Goal: Use online tool/utility: Utilize a website feature to perform a specific function

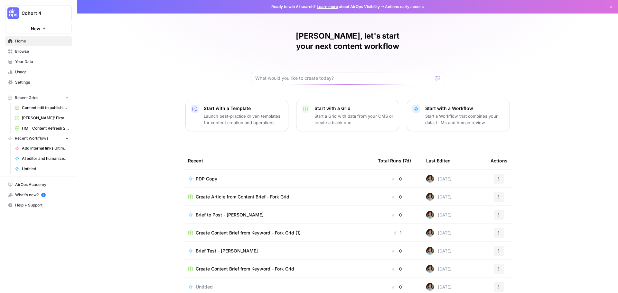
click at [249, 248] on div "Brief Test - [PERSON_NAME]" at bounding box center [278, 251] width 180 height 6
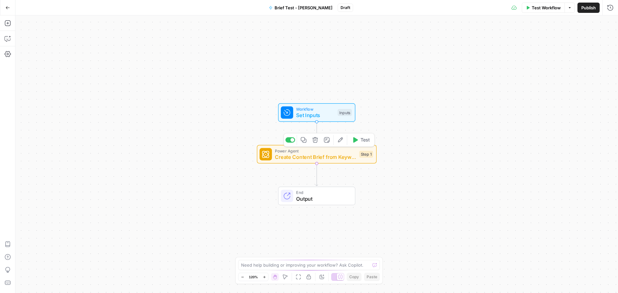
click at [297, 159] on span "Create Content Brief from Keyword - Fork" at bounding box center [315, 157] width 81 height 8
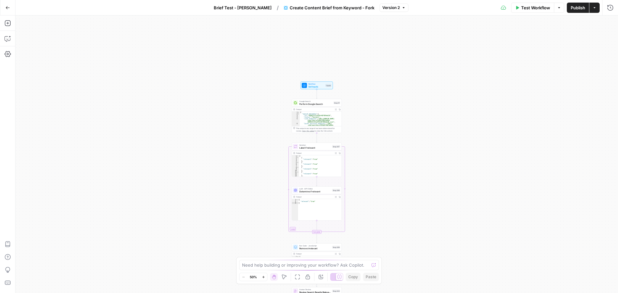
click at [261, 279] on button "Zoom In" at bounding box center [264, 277] width 8 height 8
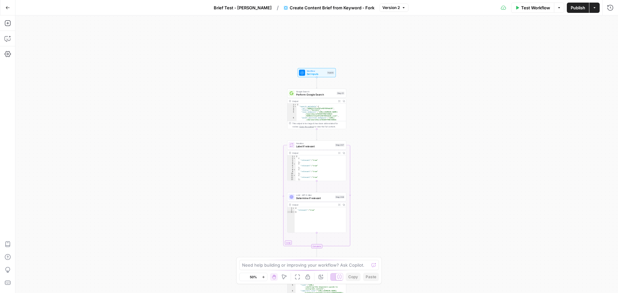
click at [261, 279] on button "Zoom In" at bounding box center [264, 277] width 8 height 8
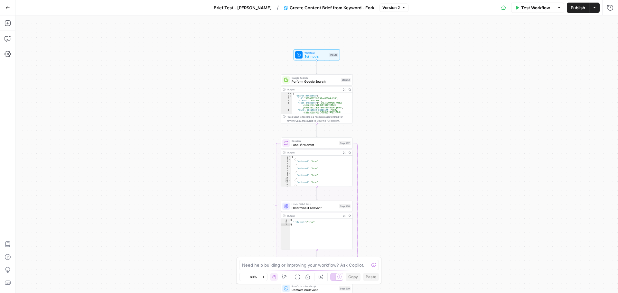
click at [261, 279] on button "Zoom In" at bounding box center [264, 277] width 8 height 8
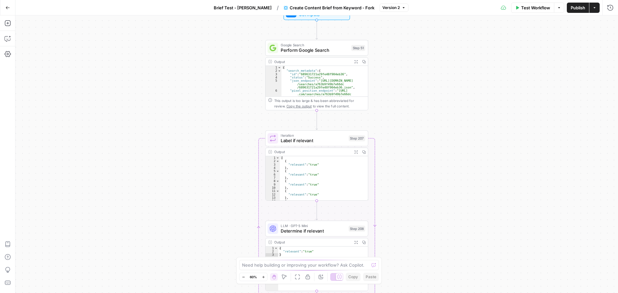
click at [261, 279] on button "Zoom In" at bounding box center [264, 277] width 8 height 8
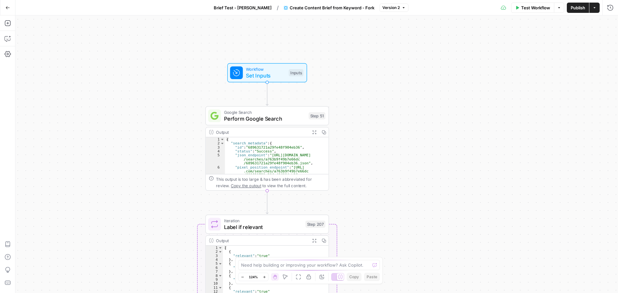
drag, startPoint x: 205, startPoint y: 171, endPoint x: 166, endPoint y: 239, distance: 77.9
click at [166, 239] on div "Workflow Set Inputs Inputs Google Search Perform Google Search Step 51 Output E…" at bounding box center [316, 154] width 603 height 278
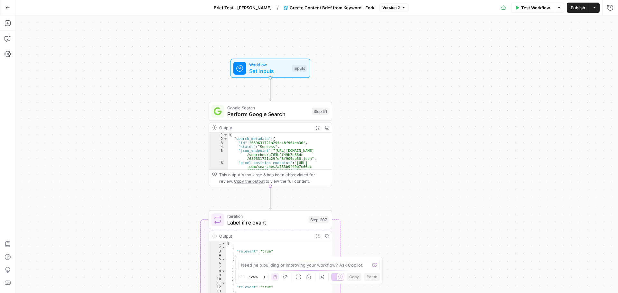
drag, startPoint x: 168, startPoint y: 223, endPoint x: 182, endPoint y: 206, distance: 21.2
click at [182, 206] on div "Workflow Set Inputs Inputs Google Search Perform Google Search Step 51 Output E…" at bounding box center [316, 154] width 603 height 278
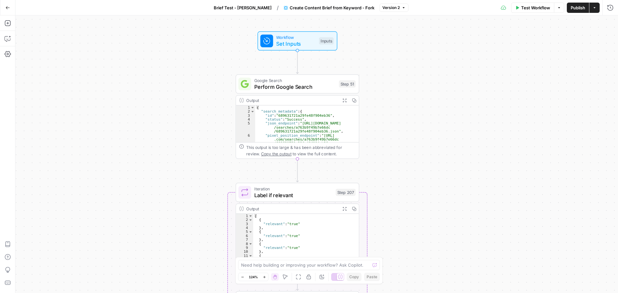
drag, startPoint x: 154, startPoint y: 217, endPoint x: 171, endPoint y: 202, distance: 23.0
click at [171, 202] on div "Workflow Set Inputs Inputs Google Search Perform Google Search Step 51 Output E…" at bounding box center [316, 154] width 603 height 278
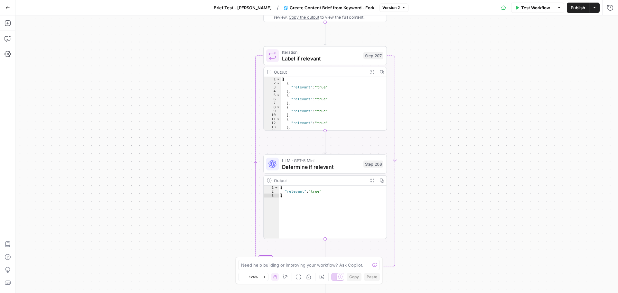
drag, startPoint x: 177, startPoint y: 237, endPoint x: 202, endPoint y: 103, distance: 136.7
click at [202, 103] on div "Workflow Set Inputs Inputs Google Search Perform Google Search Step 51 Output E…" at bounding box center [316, 154] width 603 height 278
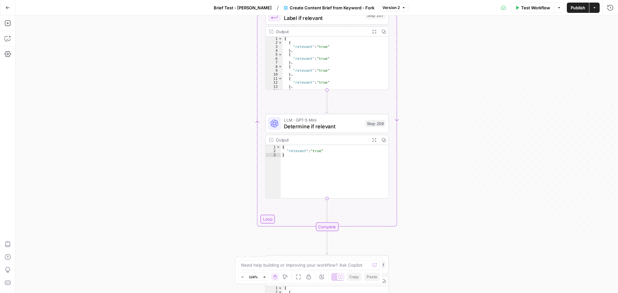
drag, startPoint x: 210, startPoint y: 207, endPoint x: 209, endPoint y: 140, distance: 66.7
click at [209, 140] on div "Workflow Set Inputs Inputs Google Search Perform Google Search Step 51 Output E…" at bounding box center [316, 154] width 603 height 278
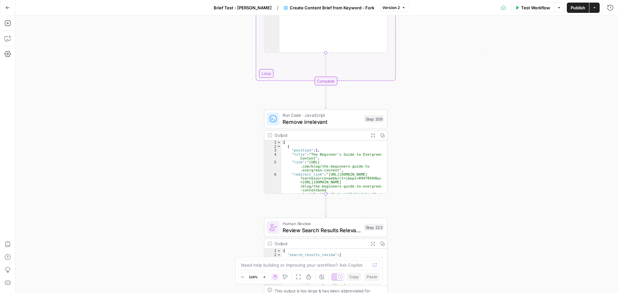
drag, startPoint x: 221, startPoint y: 182, endPoint x: 219, endPoint y: 79, distance: 103.4
click at [219, 79] on div "Workflow Set Inputs Inputs Google Search Perform Google Search Step 51 Output E…" at bounding box center [316, 154] width 603 height 278
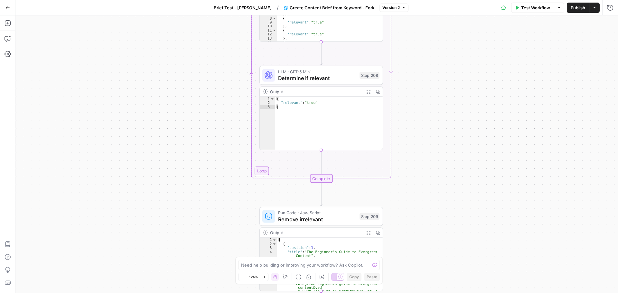
drag, startPoint x: 219, startPoint y: 79, endPoint x: 212, endPoint y: 216, distance: 137.4
click at [212, 216] on div "Workflow Set Inputs Inputs Google Search Perform Google Search Step 51 Output E…" at bounding box center [316, 154] width 603 height 278
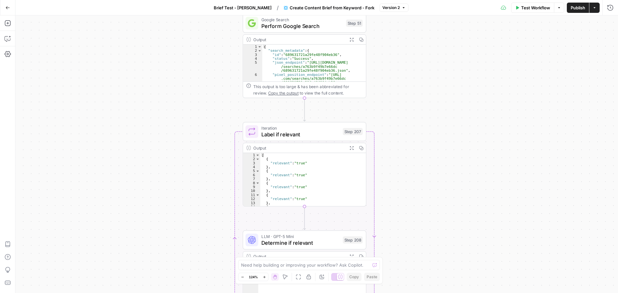
drag, startPoint x: 196, startPoint y: 122, endPoint x: 192, endPoint y: 203, distance: 80.6
click at [190, 204] on div "Workflow Set Inputs Inputs Google Search Perform Google Search Step 51 Output E…" at bounding box center [316, 154] width 603 height 278
click at [136, 211] on div "Workflow Set Inputs Inputs Google Search Perform Google Search Step 51 Output E…" at bounding box center [316, 154] width 603 height 278
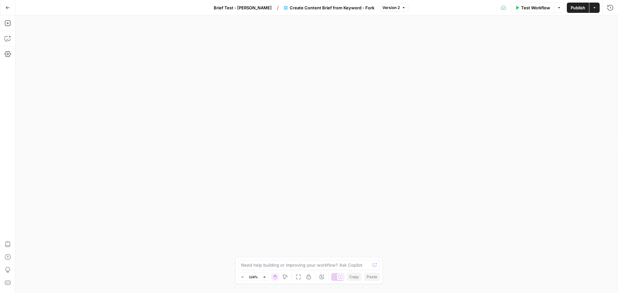
drag, startPoint x: 214, startPoint y: 103, endPoint x: 208, endPoint y: 256, distance: 153.1
click at [205, 276] on div "Workflow Set Inputs Inputs Google Search Perform Google Search Step 51 Output E…" at bounding box center [316, 154] width 603 height 278
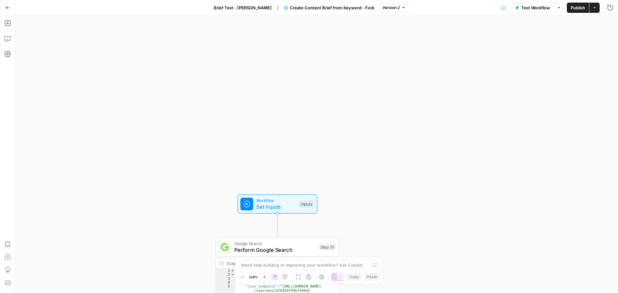
drag, startPoint x: 211, startPoint y: 224, endPoint x: 234, endPoint y: 70, distance: 155.9
click at [234, 70] on div "Workflow Set Inputs Inputs Google Search Perform Google Search Step 51 Output E…" at bounding box center [316, 154] width 603 height 278
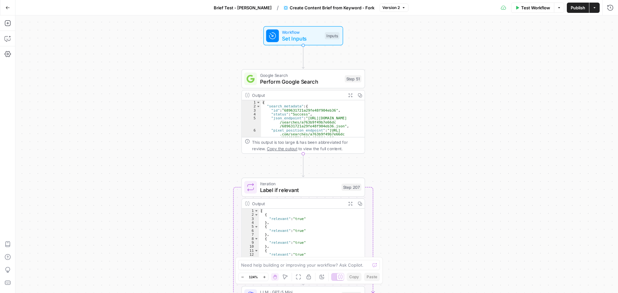
drag, startPoint x: 166, startPoint y: 251, endPoint x: 182, endPoint y: 126, distance: 126.0
click at [182, 126] on div "Workflow Set Inputs Inputs Google Search Perform Google Search Step 51 Output E…" at bounding box center [316, 154] width 603 height 278
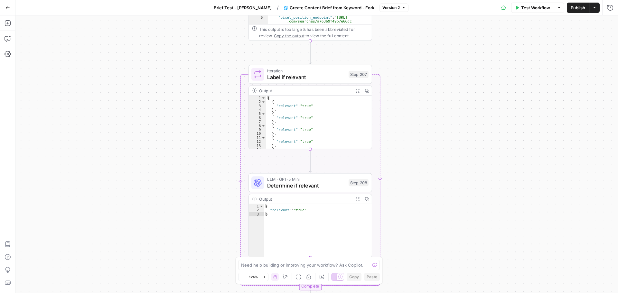
drag, startPoint x: 212, startPoint y: 239, endPoint x: 212, endPoint y: 109, distance: 129.8
click at [217, 109] on div "Workflow Set Inputs Inputs Google Search Perform Google Search Step 51 Output E…" at bounding box center [316, 154] width 603 height 278
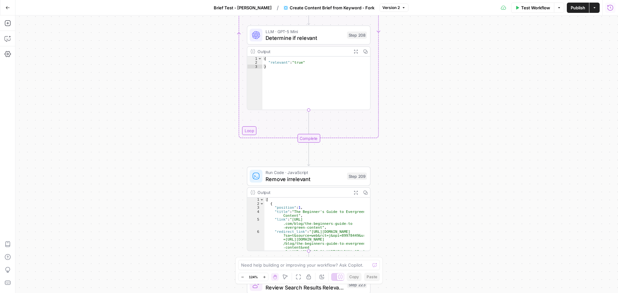
click at [612, 7] on icon "button" at bounding box center [610, 8] width 6 height 6
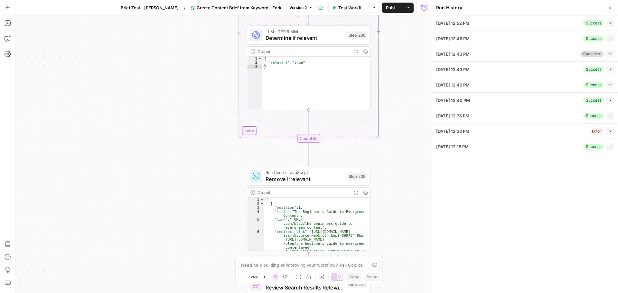
click at [564, 151] on div "08/08/25 at 12:18 PM Success Collapse" at bounding box center [525, 146] width 178 height 15
click at [610, 147] on icon "button" at bounding box center [611, 147] width 4 height 4
type input "Augurian"
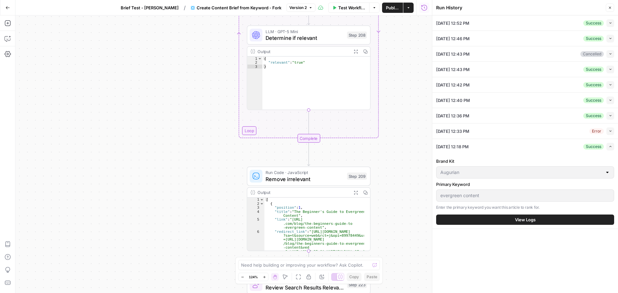
click at [528, 217] on span "View Logs" at bounding box center [525, 220] width 21 height 6
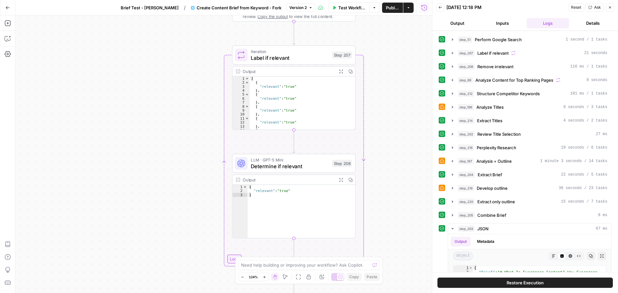
drag, startPoint x: 187, startPoint y: 104, endPoint x: 174, endPoint y: 238, distance: 134.4
click at [174, 238] on div "Workflow Set Inputs Inputs Google Search Perform Google Search Step 51 Output E…" at bounding box center [223, 154] width 417 height 278
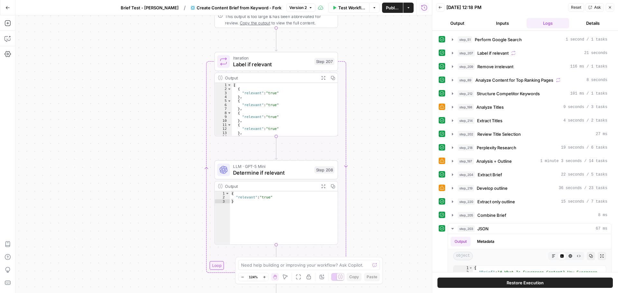
drag, startPoint x: 176, startPoint y: 129, endPoint x: 169, endPoint y: 84, distance: 45.1
click at [169, 84] on div "Workflow Set Inputs Inputs Google Search Perform Google Search Step 51 Output E…" at bounding box center [223, 154] width 417 height 278
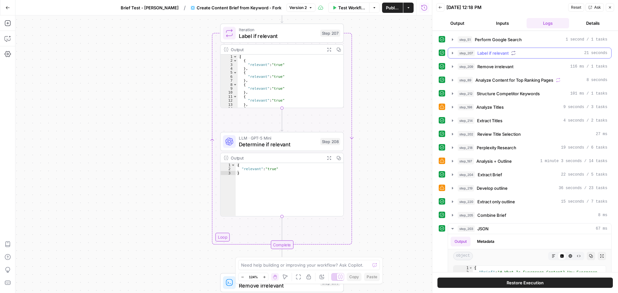
click at [451, 50] on button "step_207 Label if relevant 21 seconds" at bounding box center [529, 53] width 163 height 10
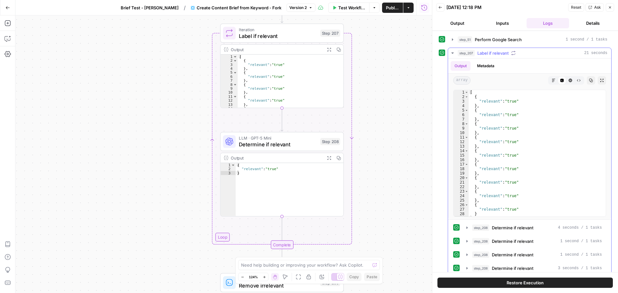
click at [451, 51] on icon "button" at bounding box center [452, 53] width 5 height 5
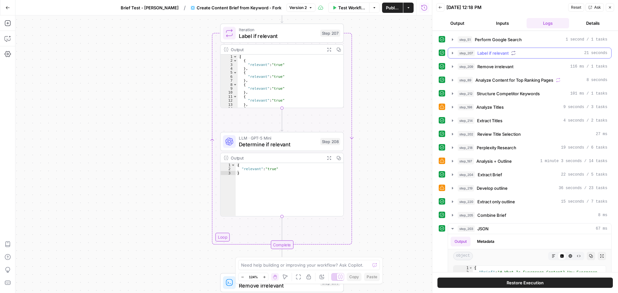
click at [451, 51] on icon "button" at bounding box center [452, 53] width 5 height 5
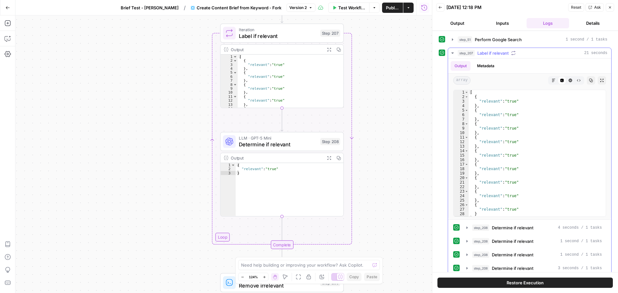
click at [451, 51] on icon "button" at bounding box center [452, 53] width 5 height 5
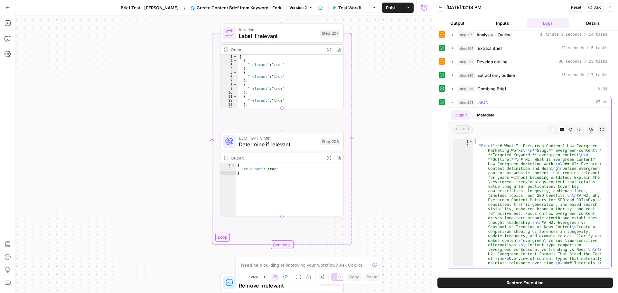
click at [487, 102] on span "JSON" at bounding box center [483, 102] width 11 height 6
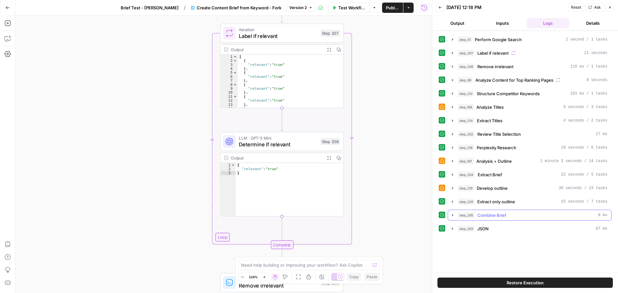
click at [495, 213] on span "Combine Brief" at bounding box center [492, 215] width 29 height 6
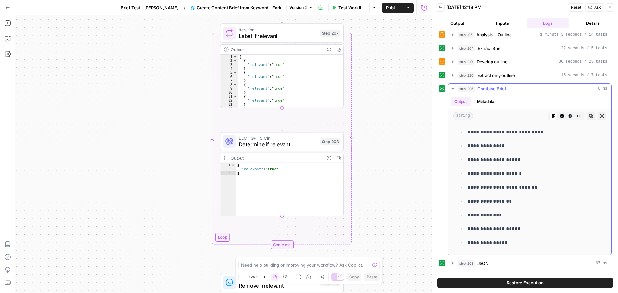
scroll to position [3522, 0]
drag, startPoint x: 459, startPoint y: 138, endPoint x: 534, endPoint y: 252, distance: 137.2
copy div "**********"
